Goal: Navigation & Orientation: Find specific page/section

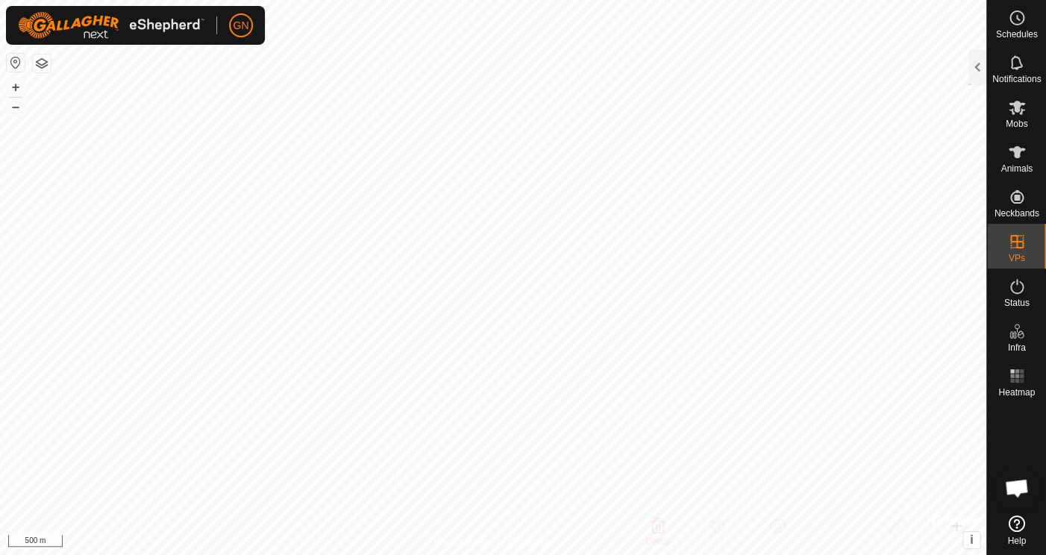
scroll to position [3163, 0]
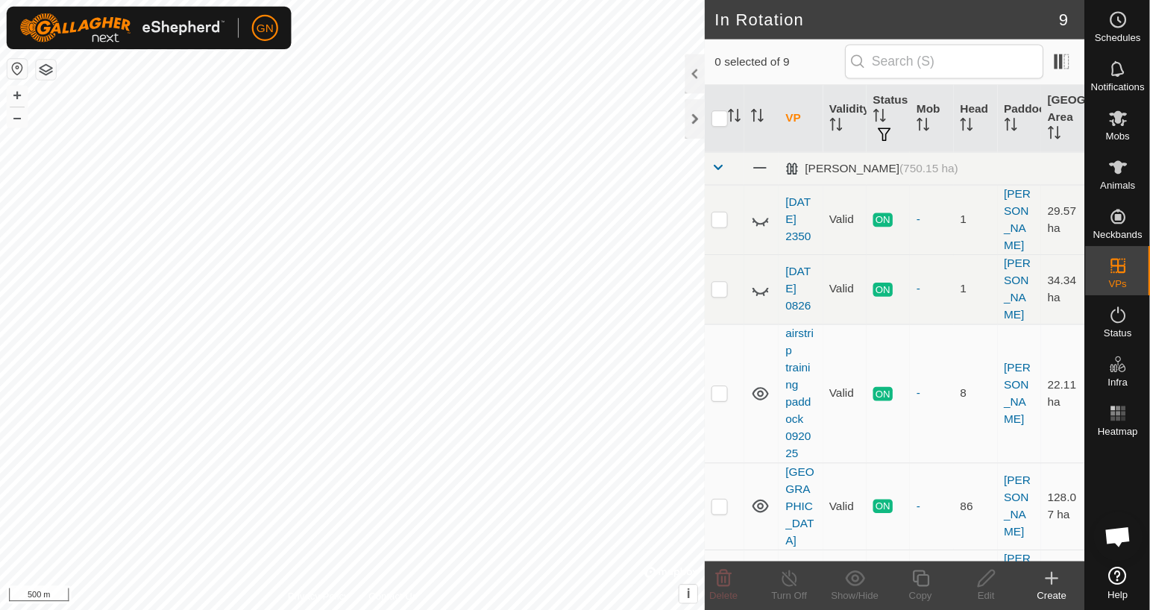
scroll to position [3066, 0]
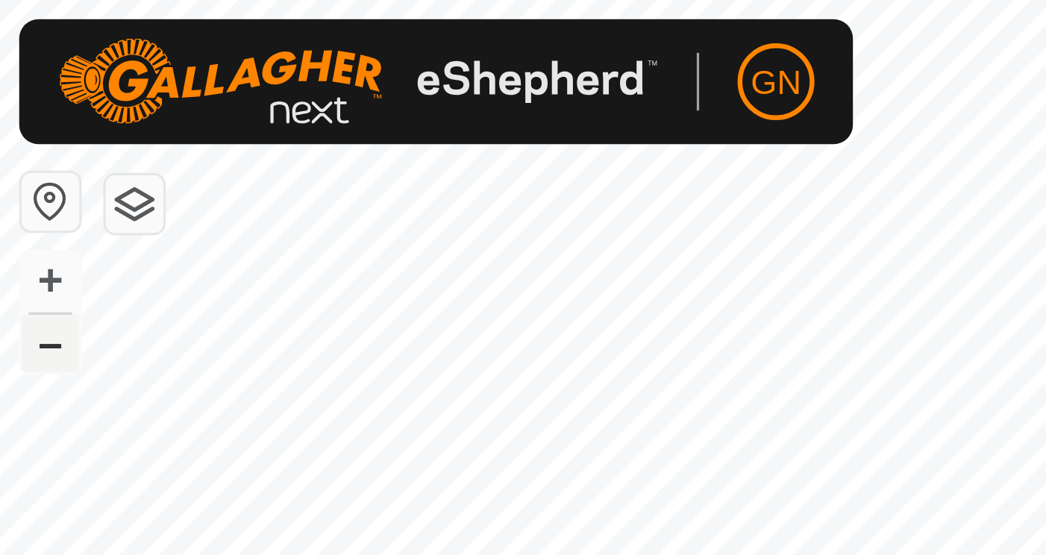
click at [14, 108] on button "–" at bounding box center [16, 107] width 18 height 18
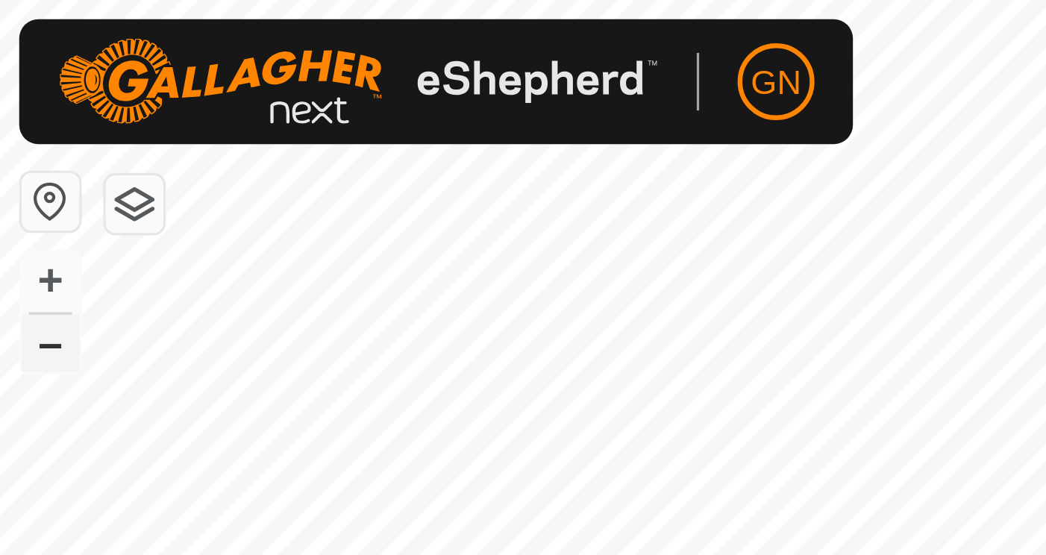
click at [14, 108] on button "–" at bounding box center [16, 107] width 18 height 18
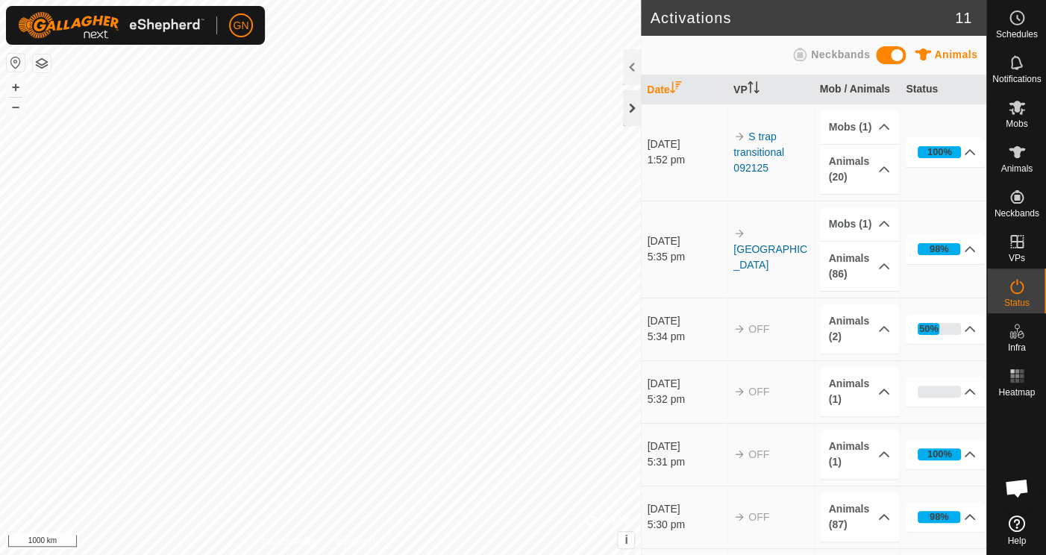
click at [632, 108] on div at bounding box center [632, 108] width 18 height 36
